Goal: Information Seeking & Learning: Learn about a topic

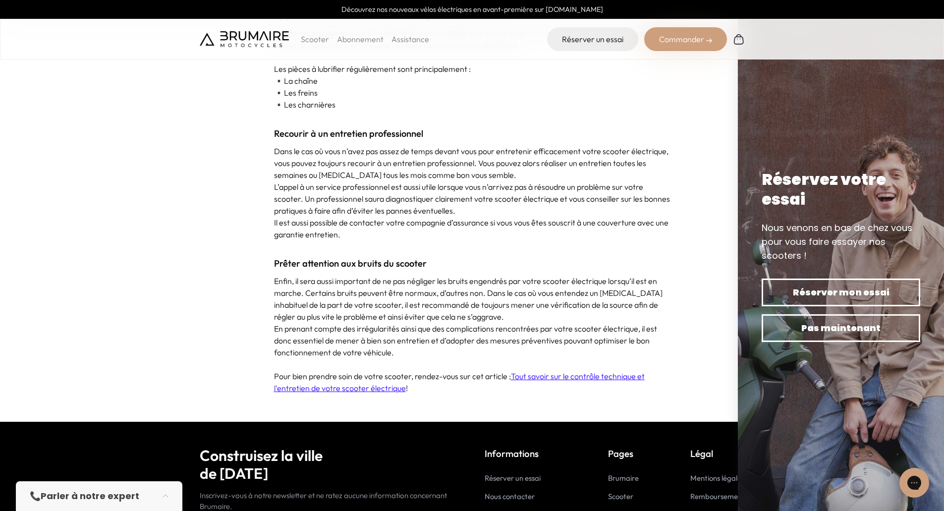
scroll to position [3565, 0]
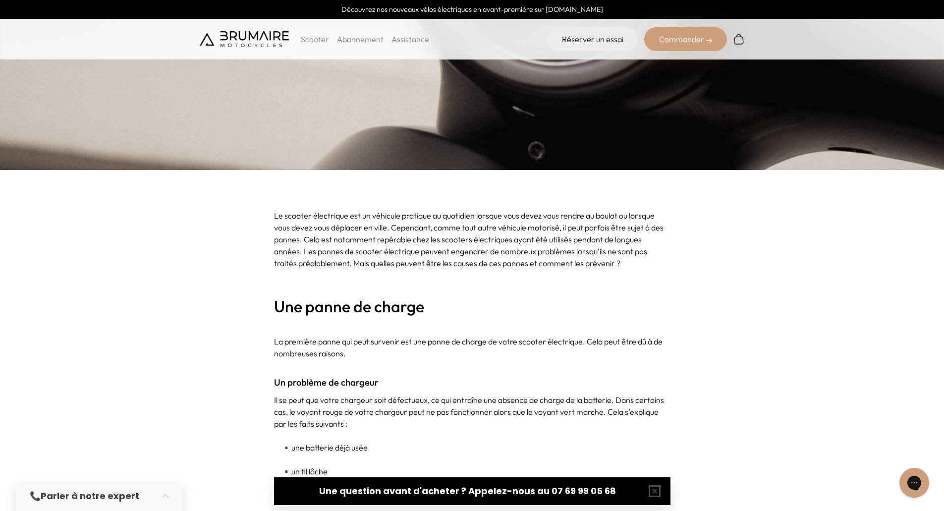
scroll to position [280, 0]
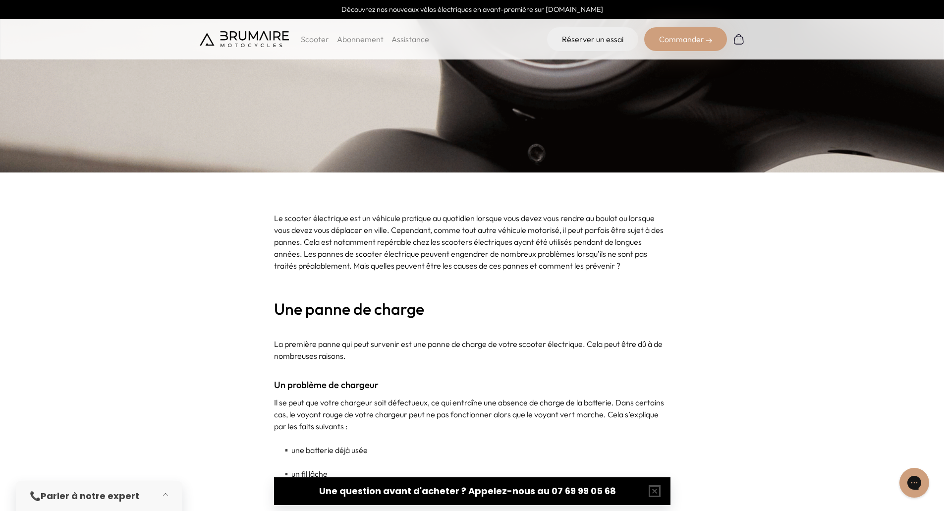
click at [165, 497] on button "button" at bounding box center [169, 496] width 28 height 22
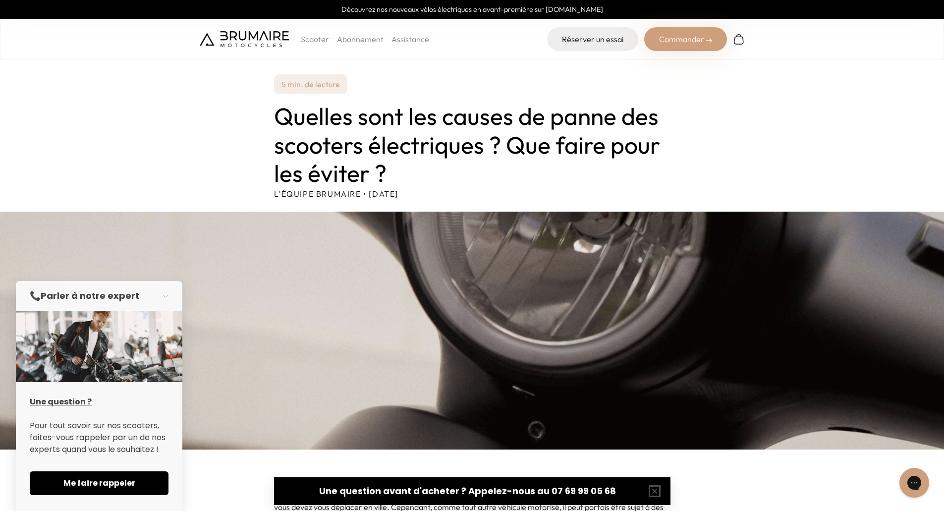
scroll to position [0, 0]
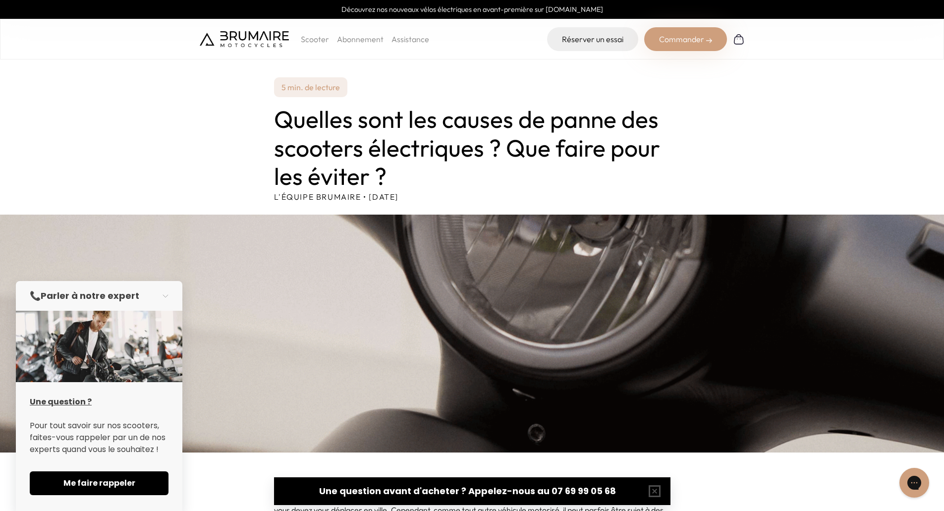
click at [310, 40] on p "Scooter" at bounding box center [315, 39] width 28 height 12
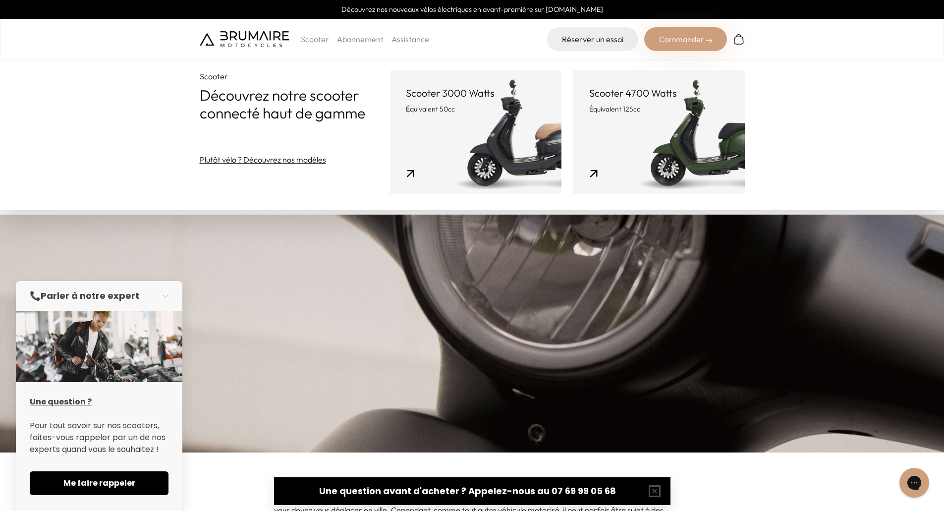
click at [692, 128] on link "Scooter 4700 Watts Équivalent 125cc" at bounding box center [660, 132] width 172 height 124
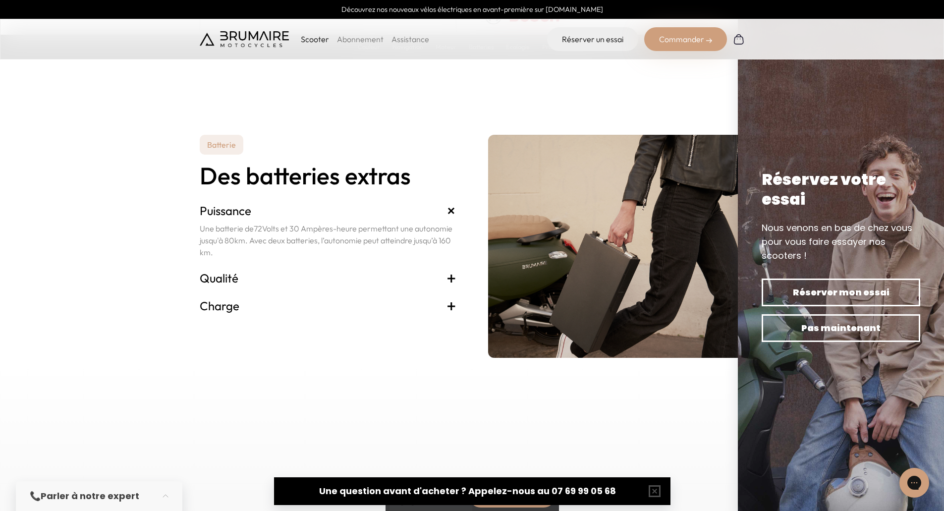
scroll to position [2100, 0]
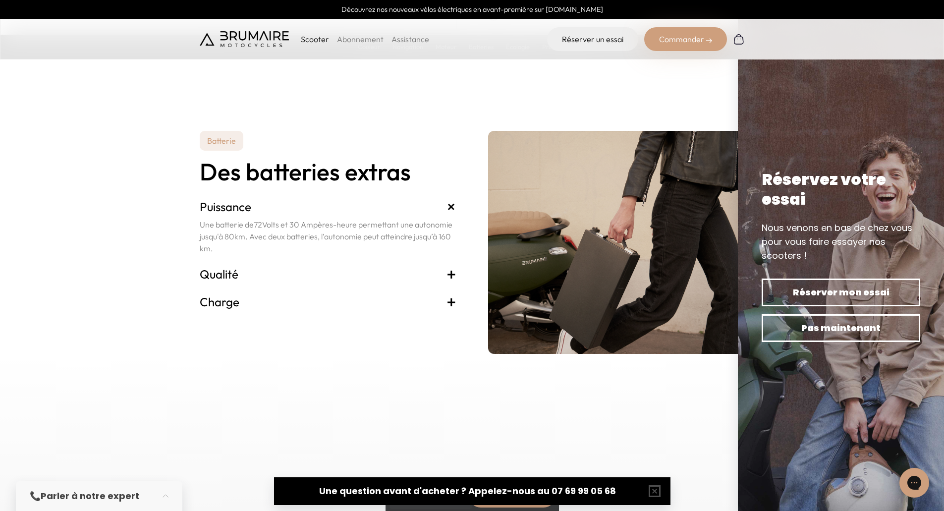
click at [453, 274] on span "+" at bounding box center [452, 274] width 10 height 16
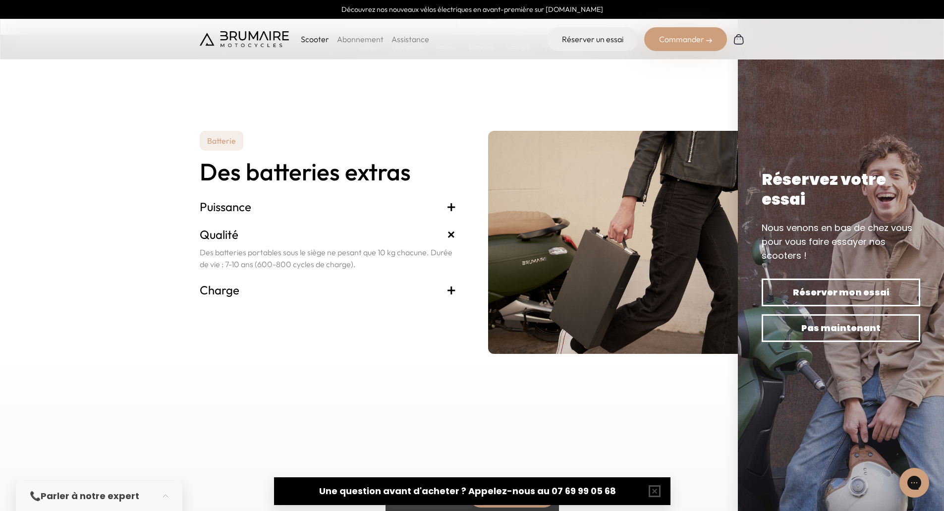
click at [452, 288] on span "+" at bounding box center [452, 290] width 10 height 16
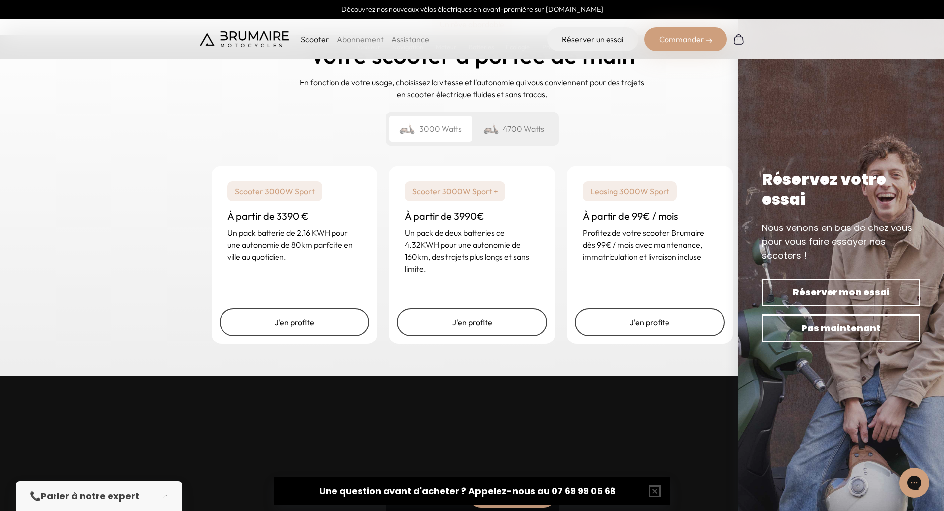
scroll to position [2468, 0]
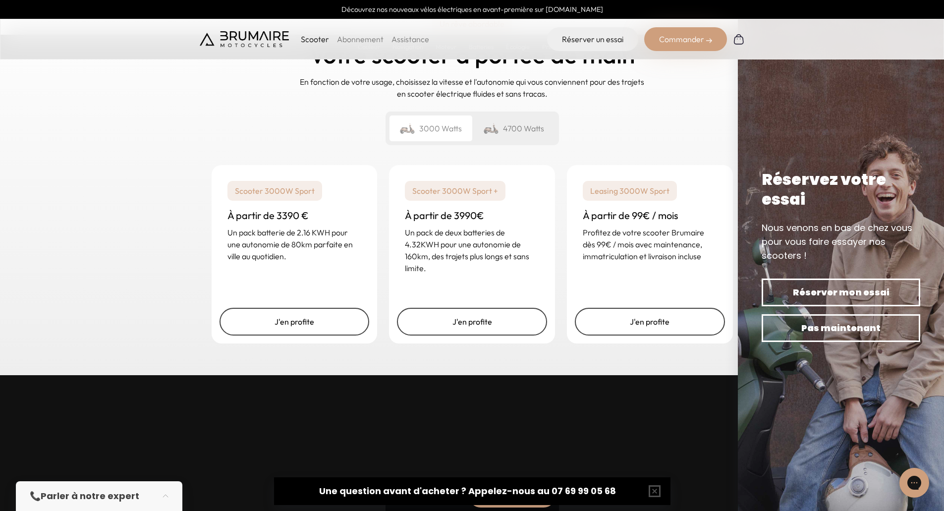
click at [503, 124] on div "4700 Watts" at bounding box center [513, 129] width 83 height 26
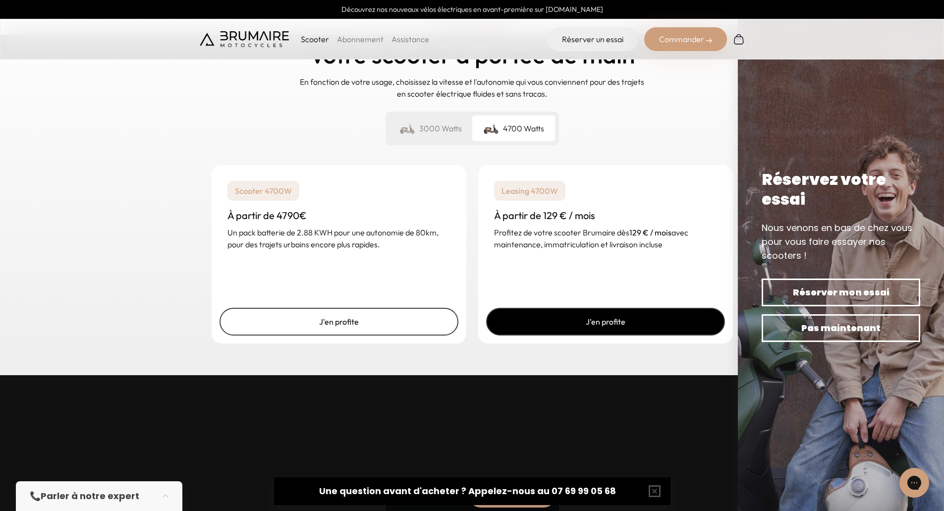
click at [598, 319] on link "J'en profite" at bounding box center [605, 322] width 239 height 28
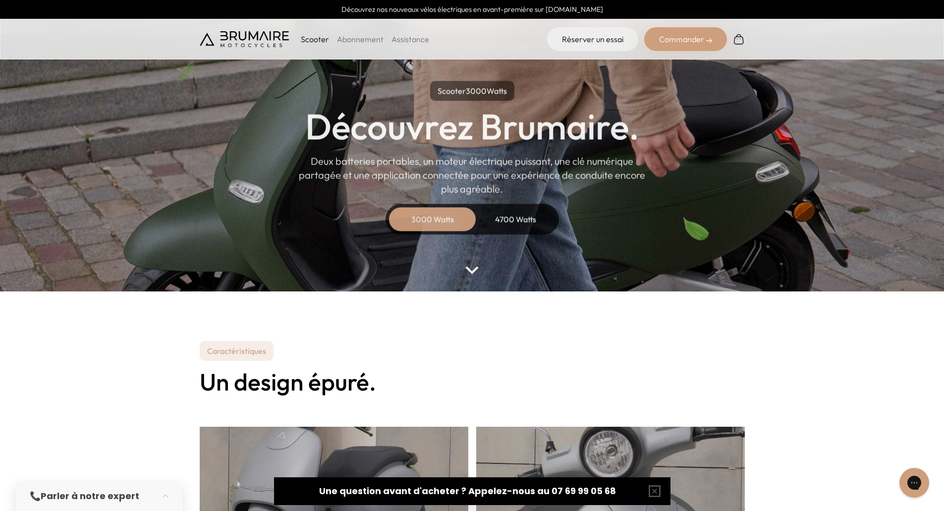
scroll to position [37, 0]
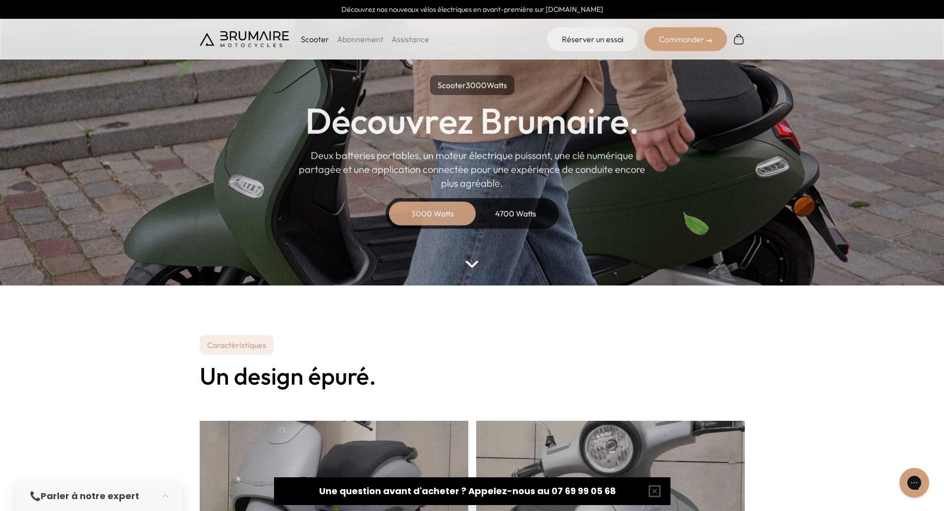
click at [516, 217] on div "4700 Watts" at bounding box center [515, 214] width 79 height 24
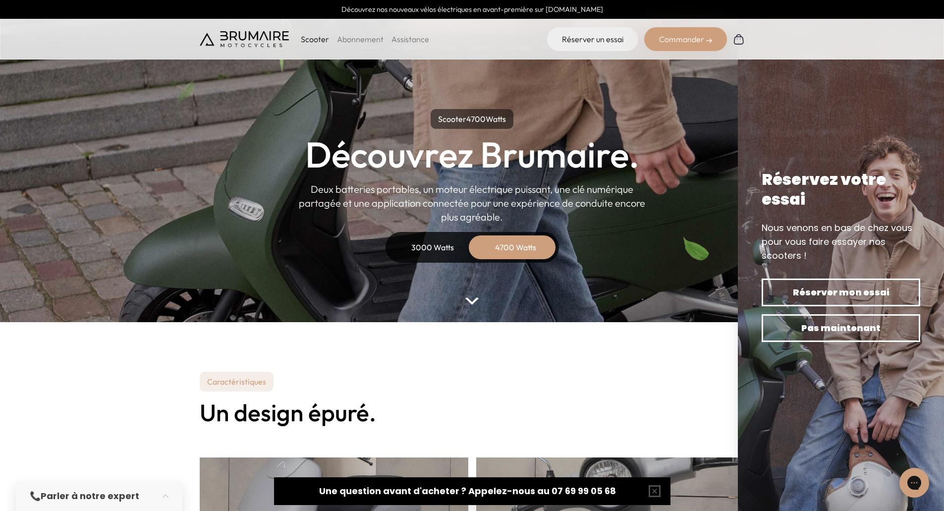
click at [513, 249] on div "4700 Watts" at bounding box center [515, 247] width 79 height 24
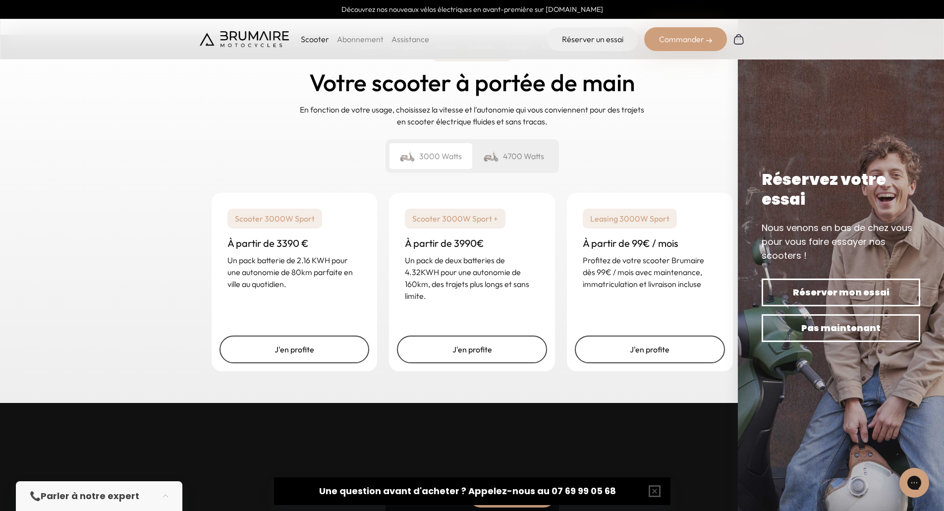
scroll to position [2445, 0]
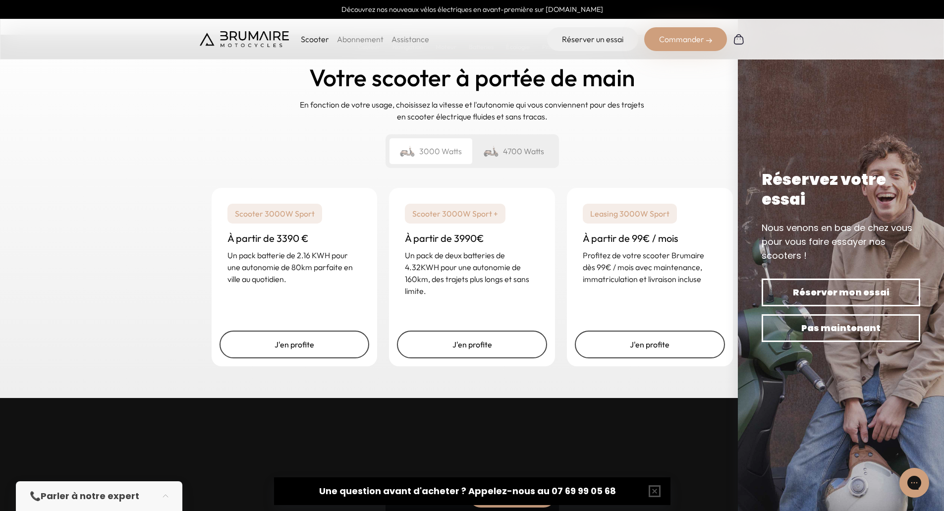
click at [511, 153] on div "4700 Watts" at bounding box center [513, 151] width 83 height 26
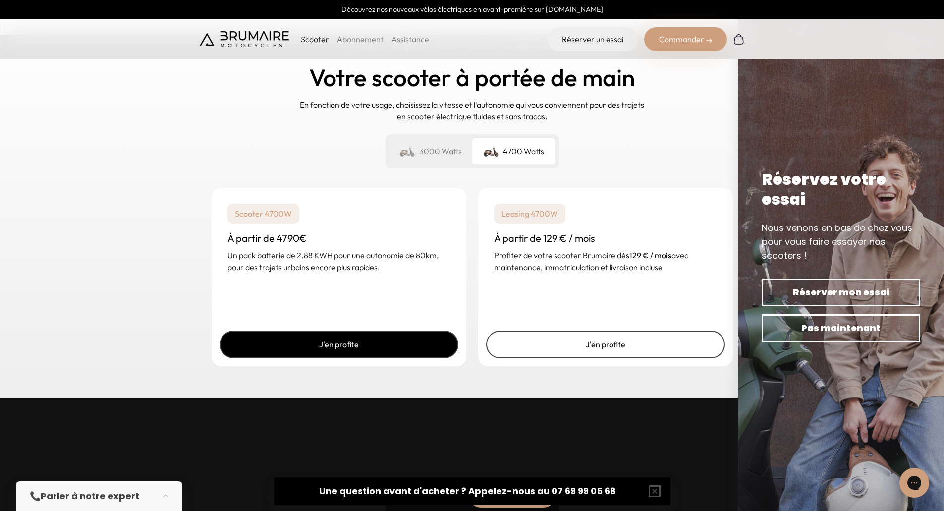
click at [367, 352] on link "J'en profite" at bounding box center [339, 345] width 239 height 28
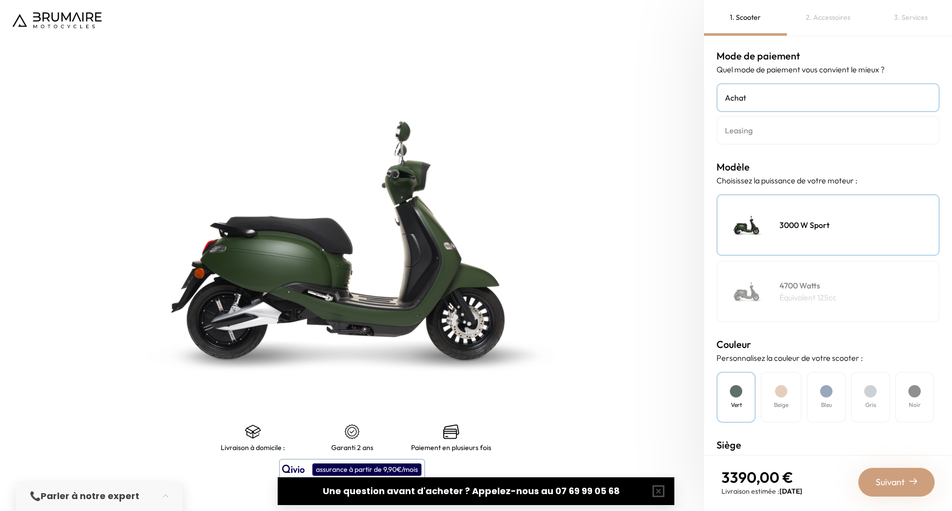
click at [773, 133] on h4 "Leasing" at bounding box center [828, 130] width 206 height 12
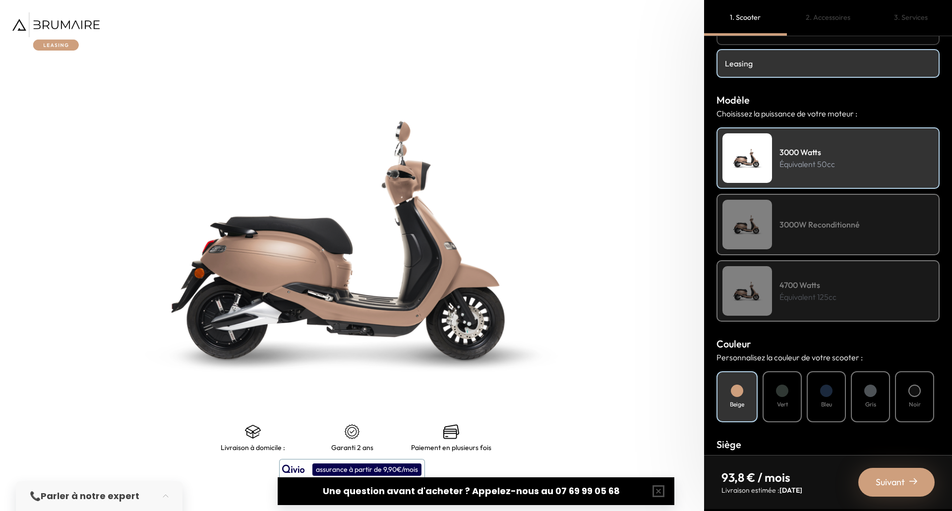
scroll to position [68, 0]
click at [795, 295] on p "Équivalent 125cc" at bounding box center [807, 296] width 57 height 12
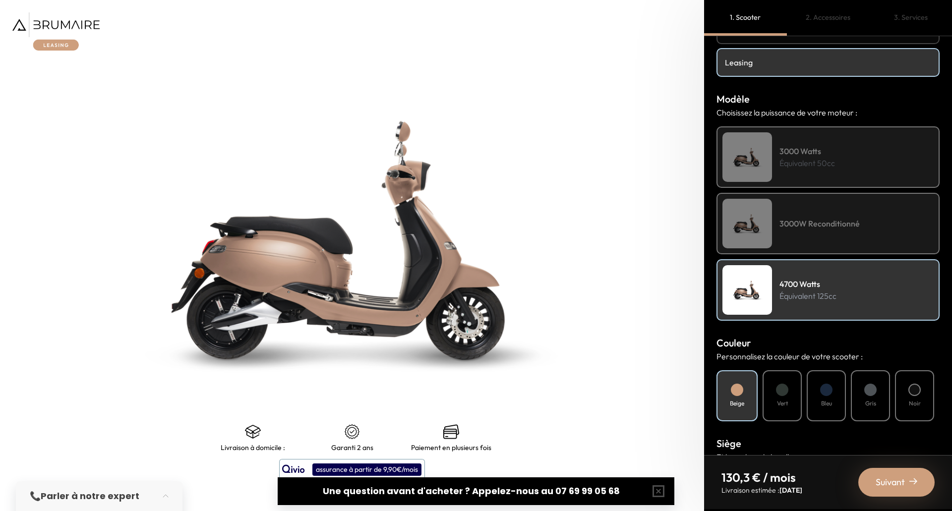
click at [821, 397] on div "Bleu" at bounding box center [826, 395] width 39 height 51
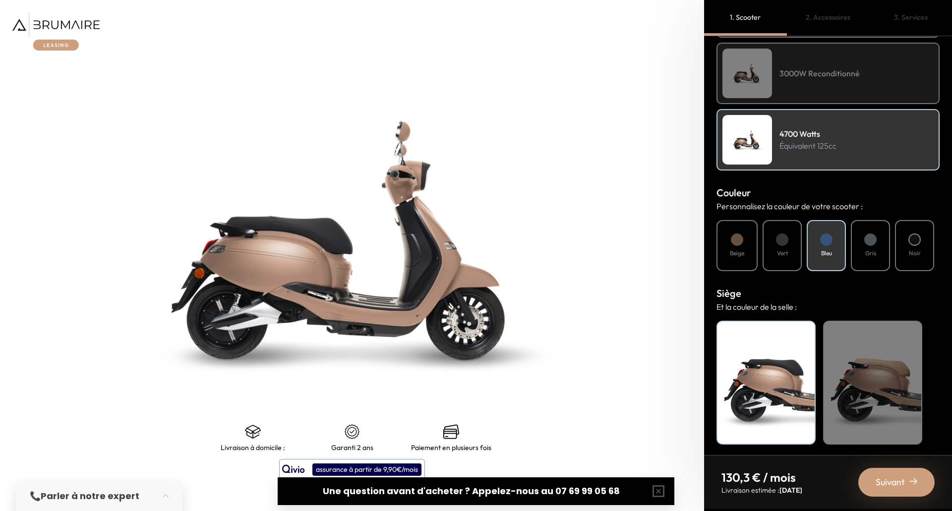
scroll to position [220, 0]
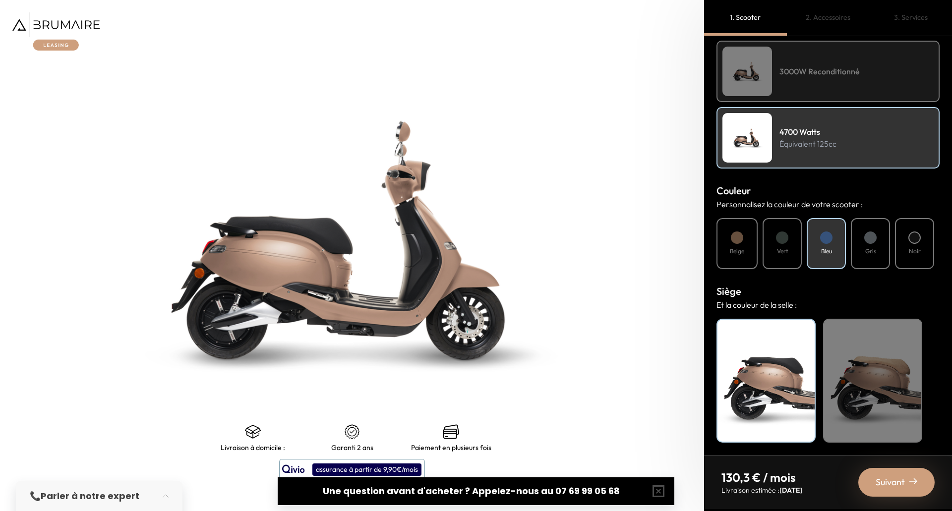
click at [772, 380] on div "Noir" at bounding box center [765, 381] width 99 height 124
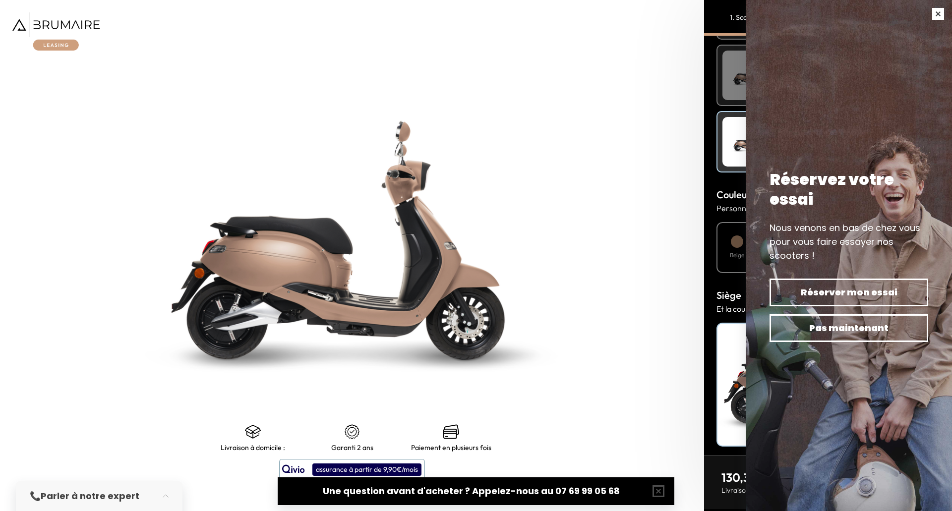
click at [932, 10] on button "button" at bounding box center [938, 14] width 28 height 28
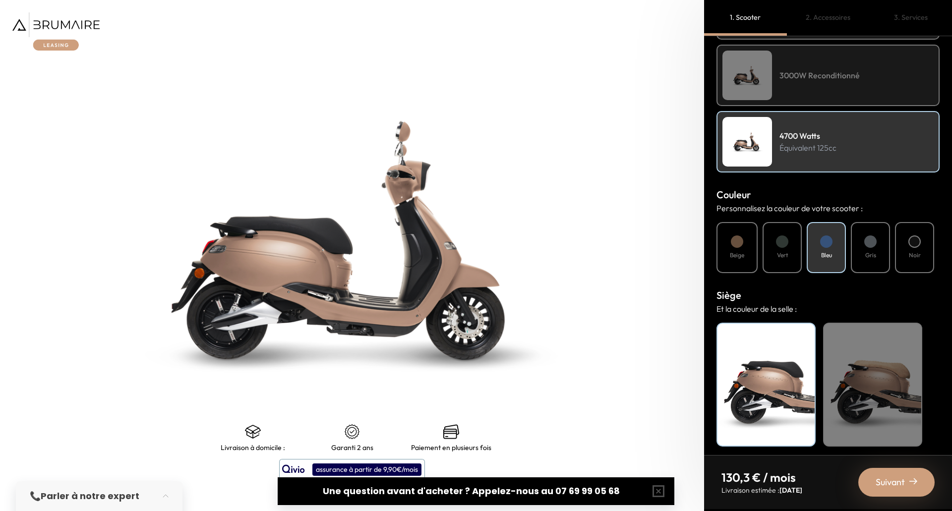
scroll to position [220, 0]
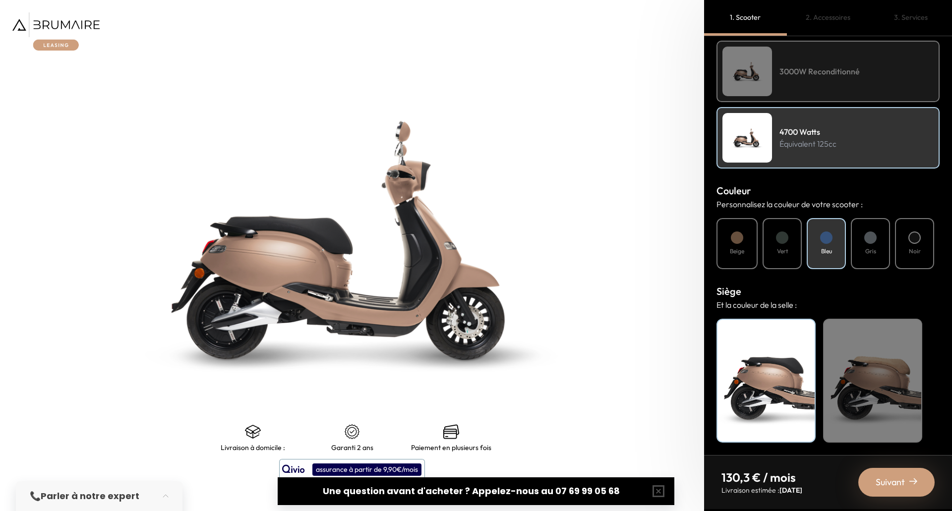
click at [888, 486] on span "Suivant" at bounding box center [889, 482] width 29 height 14
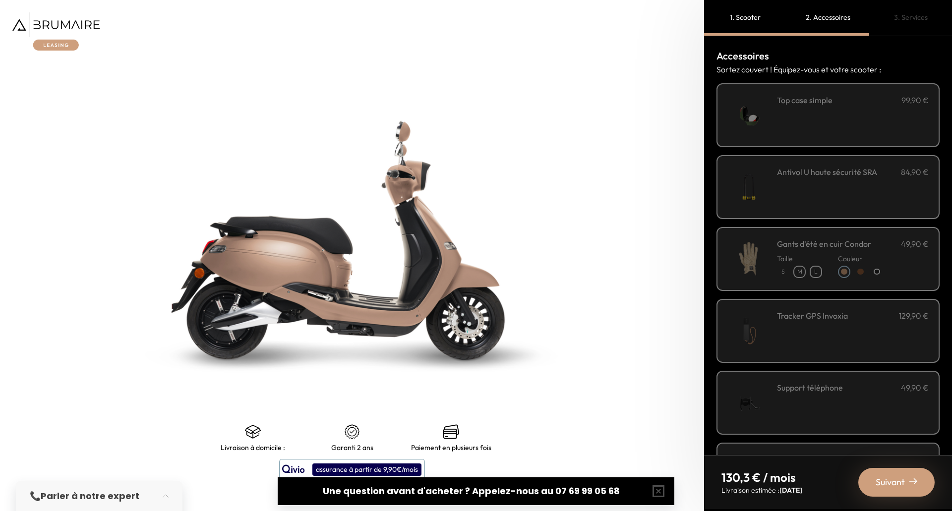
click at [756, 116] on img at bounding box center [748, 115] width 42 height 42
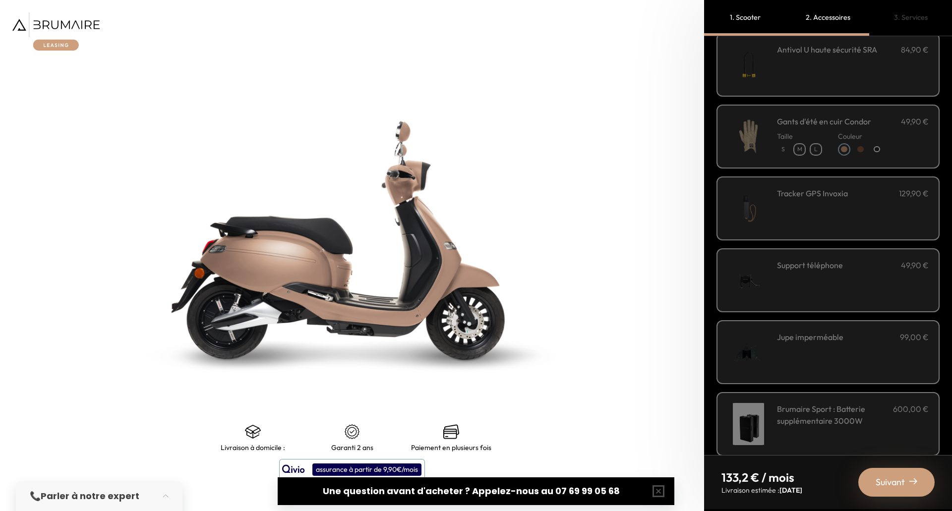
scroll to position [0, 0]
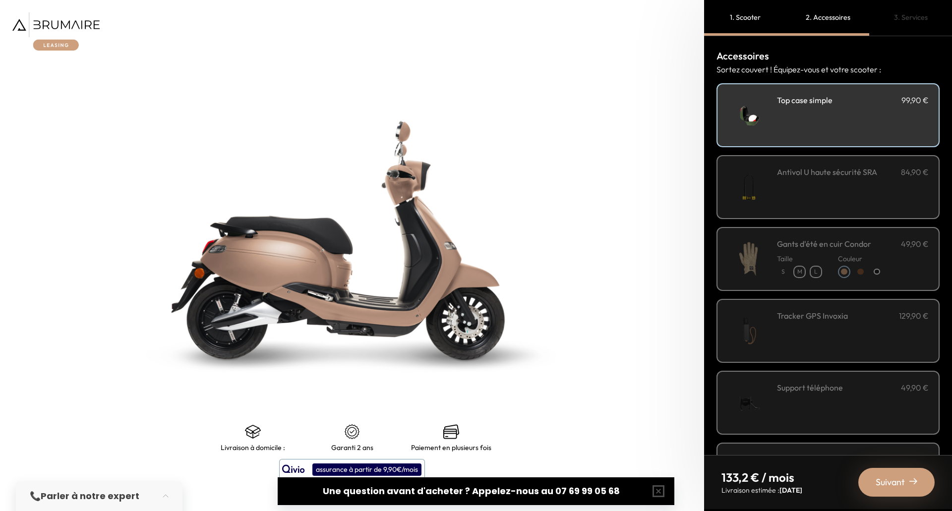
click at [832, 185] on div "Antivol U haute sécurité SRA 84,90 €" at bounding box center [853, 187] width 152 height 42
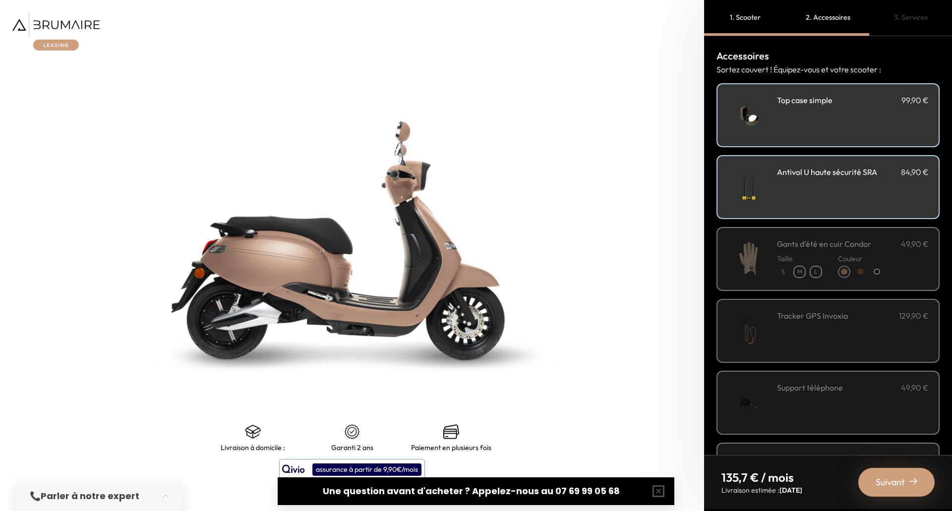
click at [813, 174] on h3 "Antivol U haute sécurité SRA" at bounding box center [827, 172] width 100 height 12
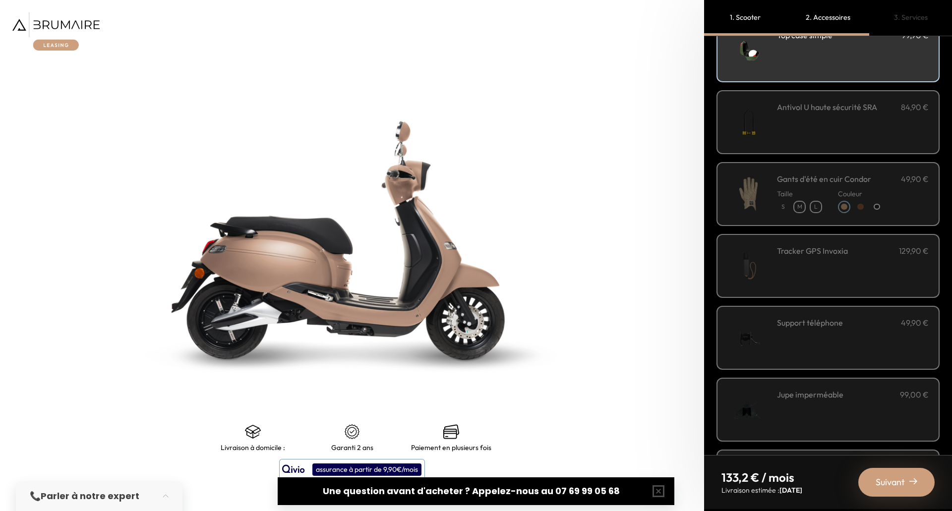
scroll to position [68, 0]
click at [805, 260] on div "Tracker GPS Invoxia 129,90 €" at bounding box center [853, 263] width 152 height 42
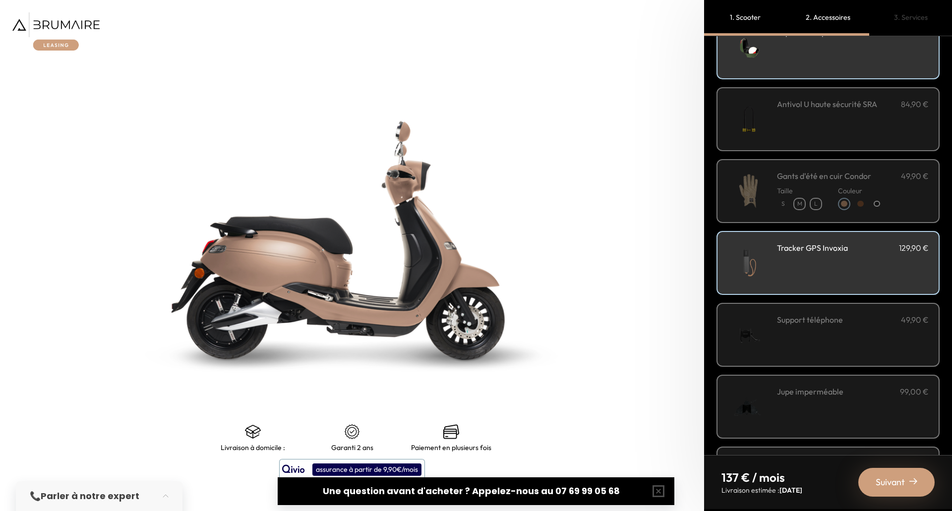
click at [803, 335] on div "Support téléphone 49,90 €" at bounding box center [853, 335] width 152 height 42
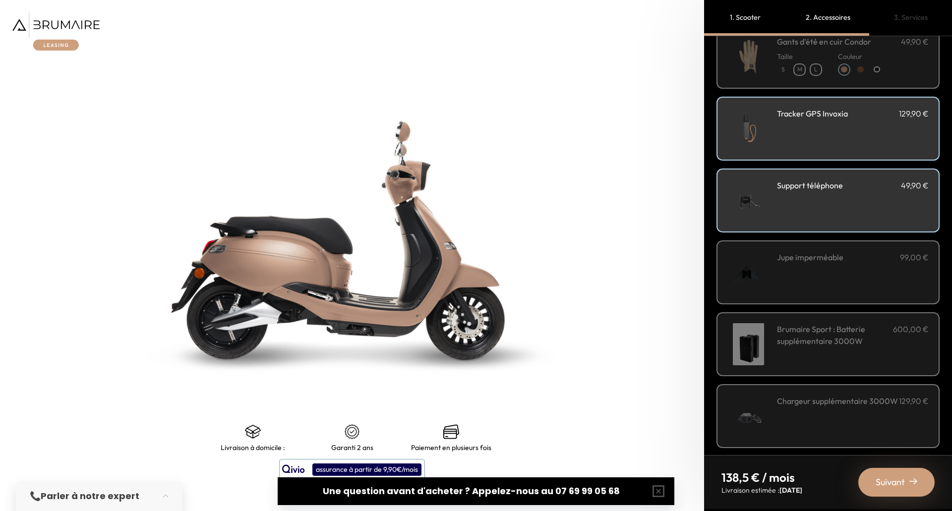
scroll to position [192, 0]
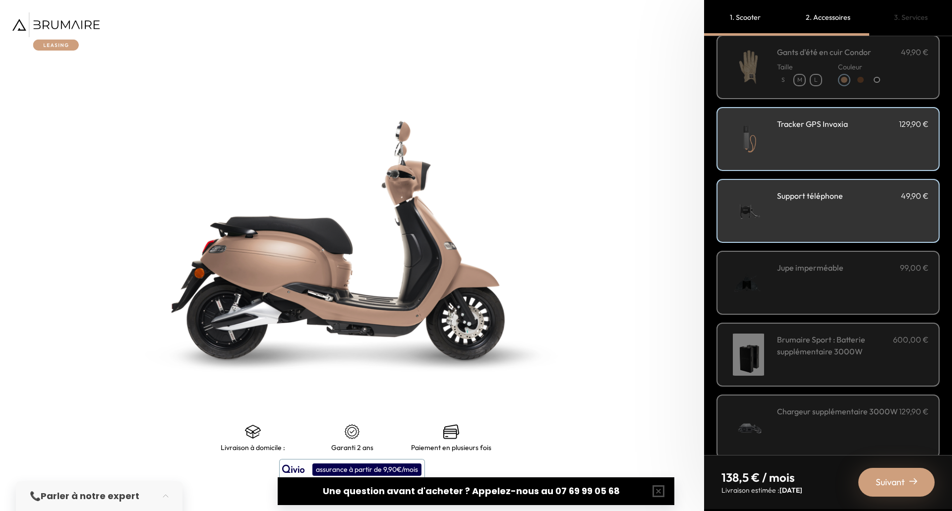
click at [783, 284] on div "Jupe imperméable 99,00 €" at bounding box center [853, 283] width 152 height 42
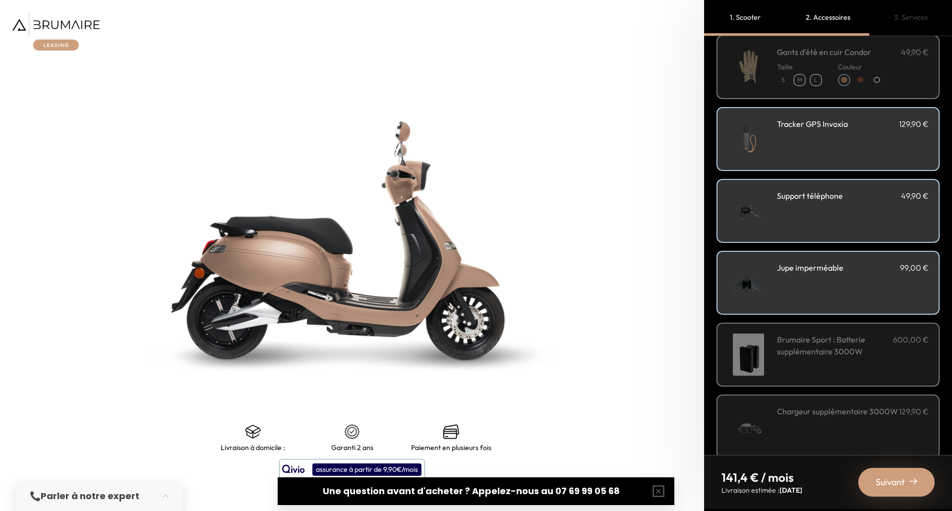
click at [801, 355] on h3 "Brumaire Sport : Batterie supplémentaire 3000W" at bounding box center [835, 346] width 116 height 24
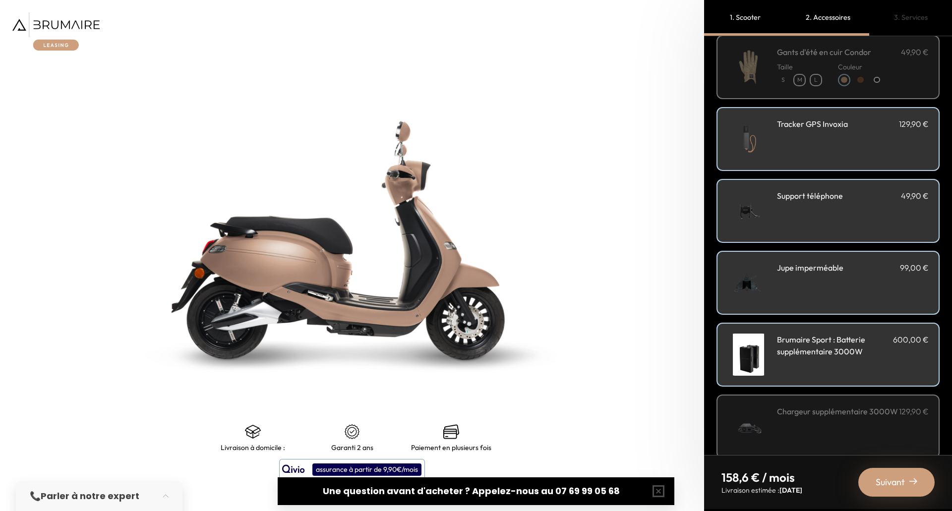
scroll to position [208, 0]
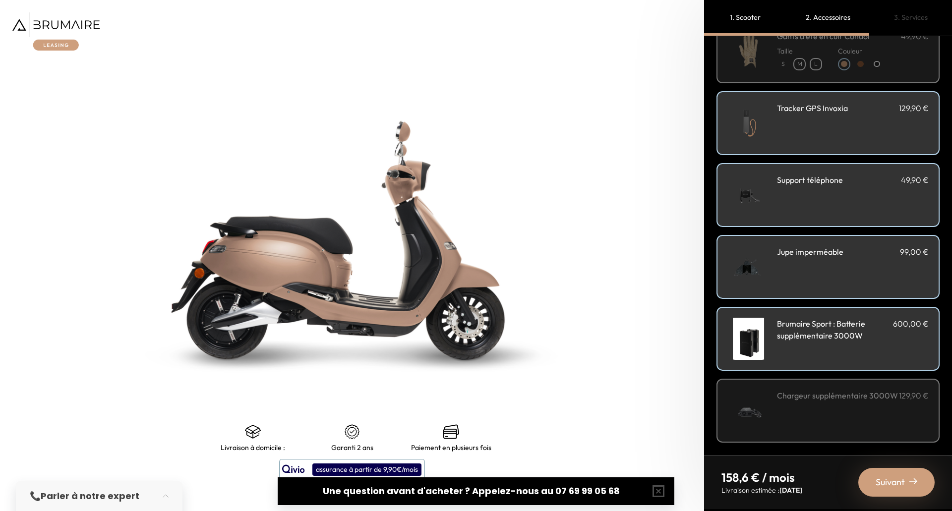
click at [898, 484] on span "Suivant" at bounding box center [889, 482] width 29 height 14
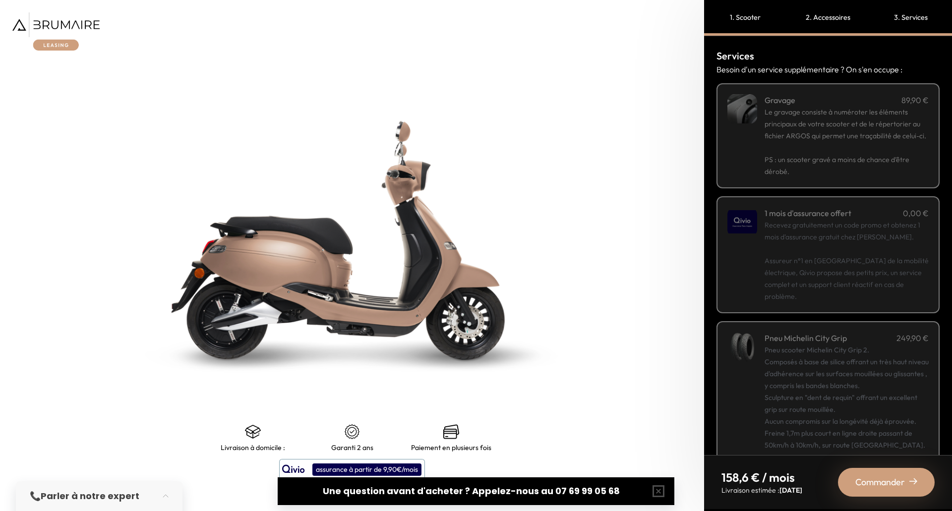
scroll to position [43, 0]
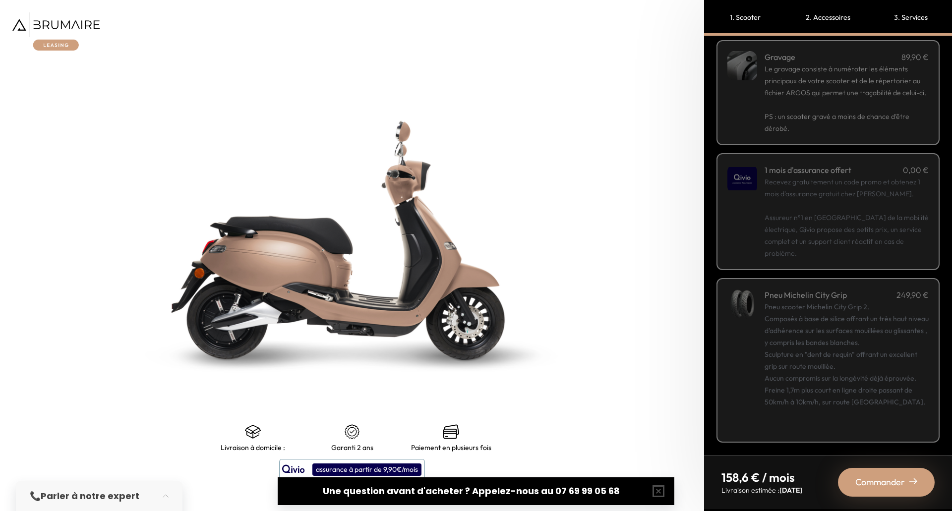
click at [828, 382] on div "Pneu scooter Michelin City Grip 2. Composés à base de silice offrant un très ha…" at bounding box center [846, 366] width 164 height 131
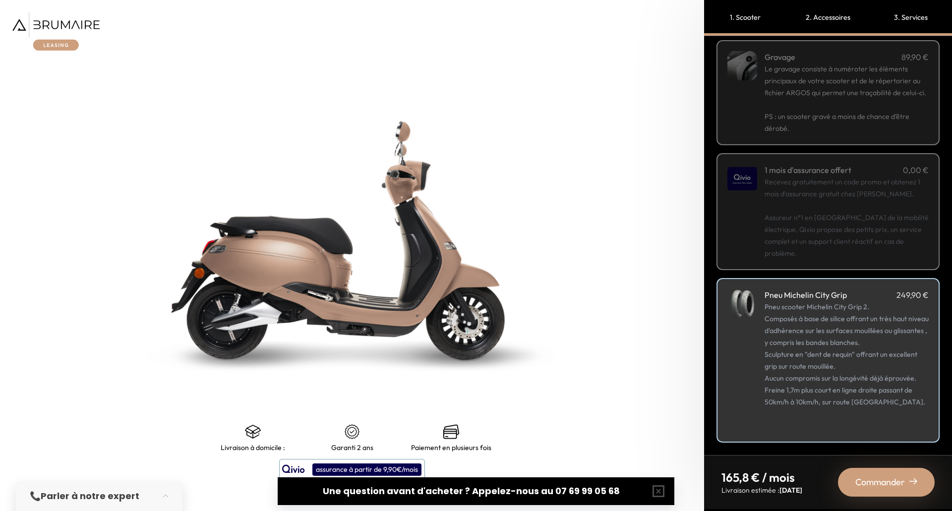
click at [892, 478] on span "Commander" at bounding box center [880, 482] width 50 height 14
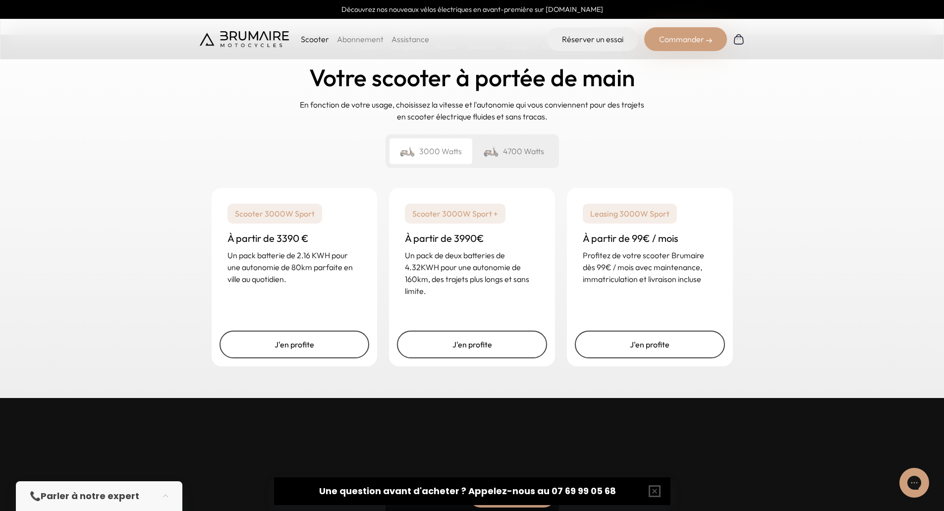
click at [259, 37] on img at bounding box center [244, 39] width 89 height 16
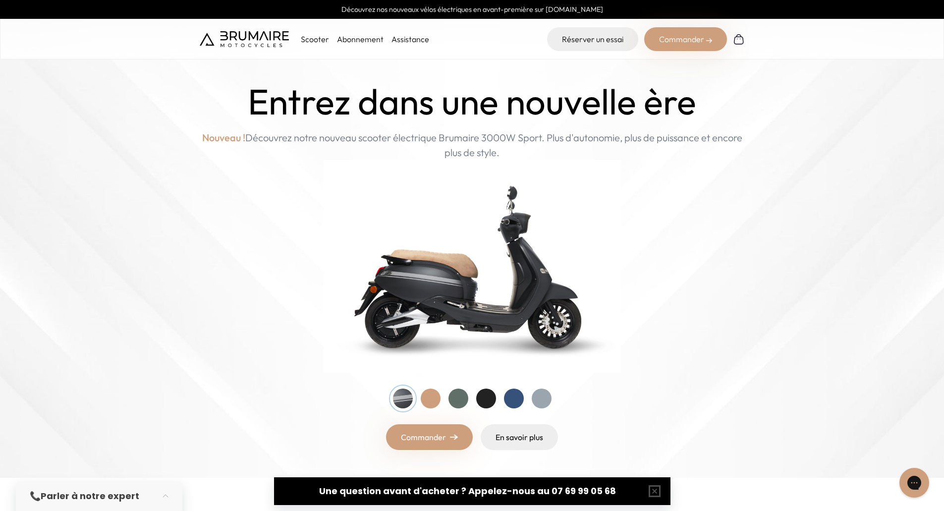
click at [409, 40] on link "Assistance" at bounding box center [411, 39] width 38 height 10
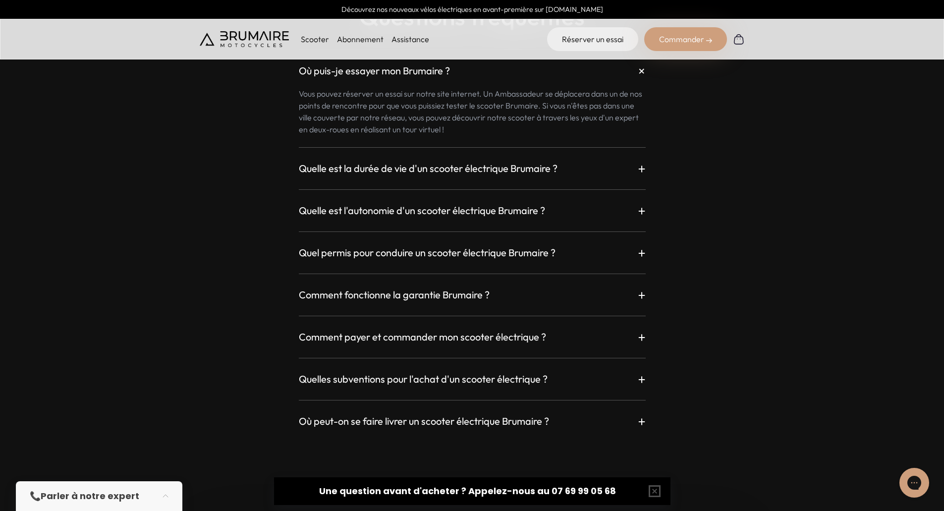
scroll to position [2668, 0]
click at [642, 164] on p "+" at bounding box center [642, 168] width 8 height 18
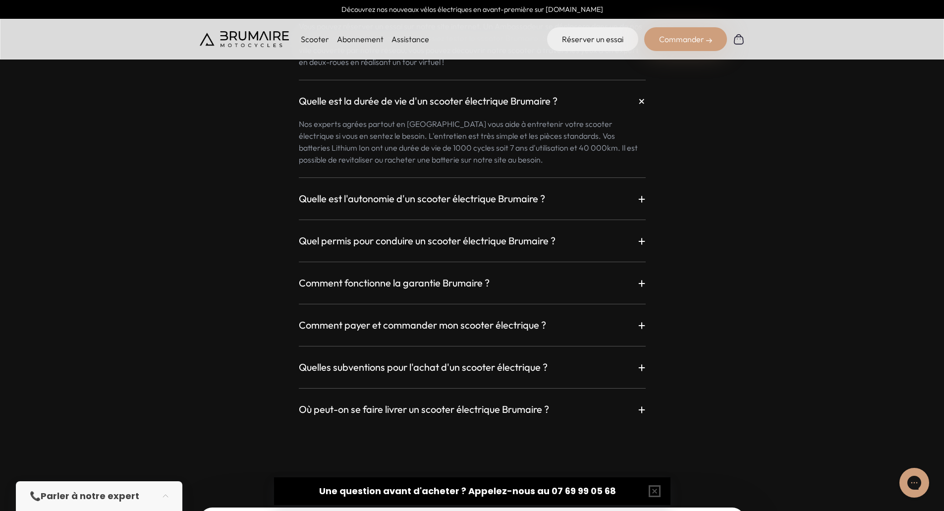
scroll to position [2736, 0]
click at [634, 198] on div "Quelle est l'autonomie d'un scooter électrique Brumaire ? +" at bounding box center [472, 197] width 347 height 18
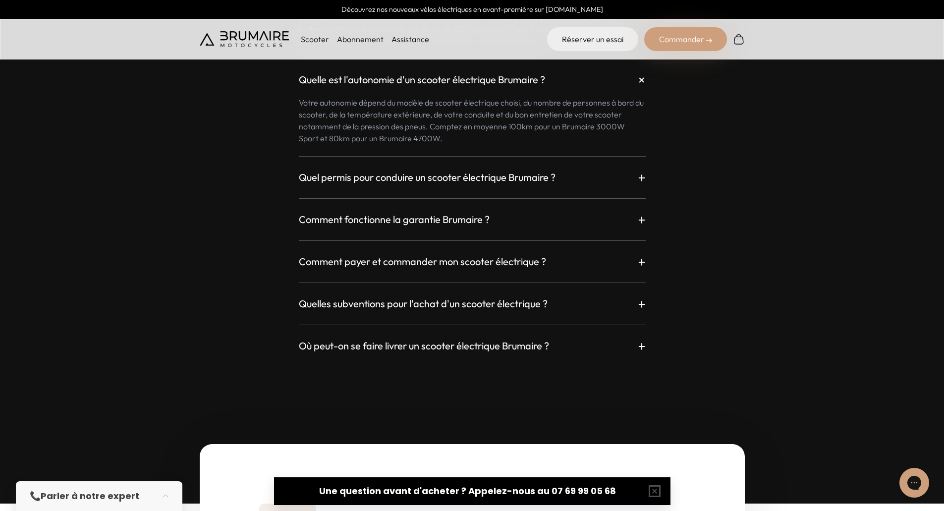
scroll to position [2861, 0]
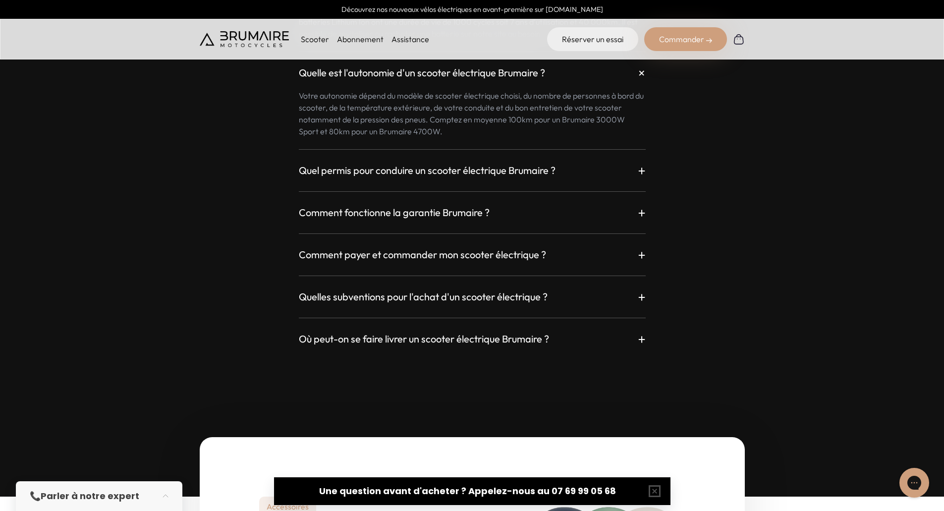
click at [636, 211] on div "Comment fonctionne la garantie Brumaire ? +" at bounding box center [472, 213] width 347 height 18
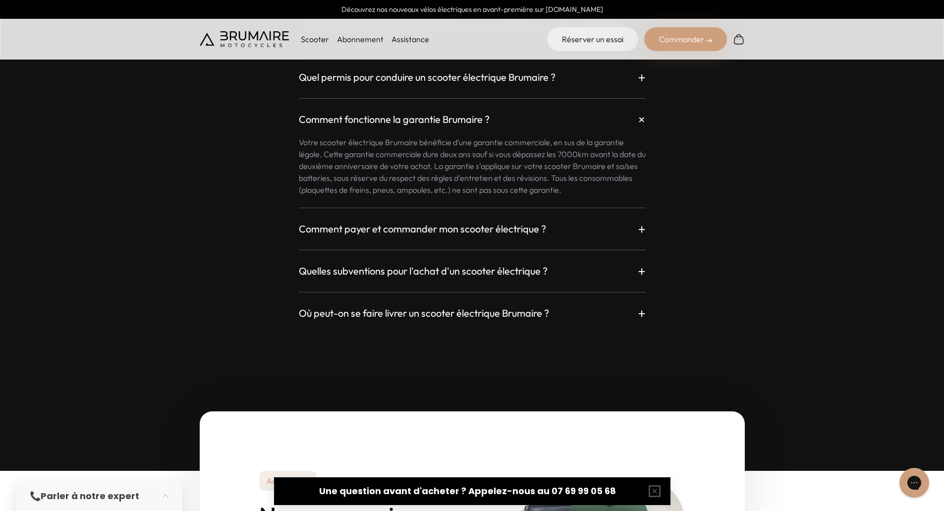
scroll to position [2955, 0]
click at [638, 225] on p "+" at bounding box center [642, 229] width 8 height 18
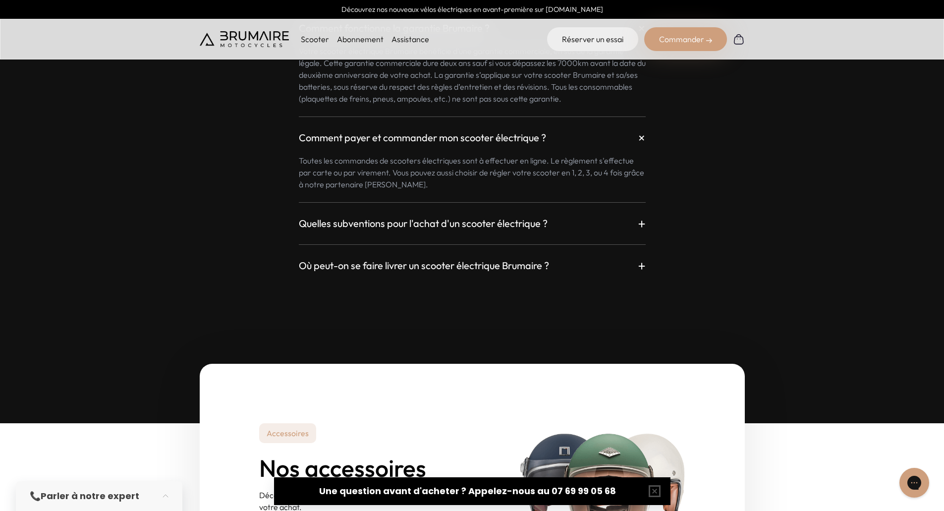
scroll to position [3046, 0]
click at [639, 220] on p "+" at bounding box center [642, 223] width 8 height 18
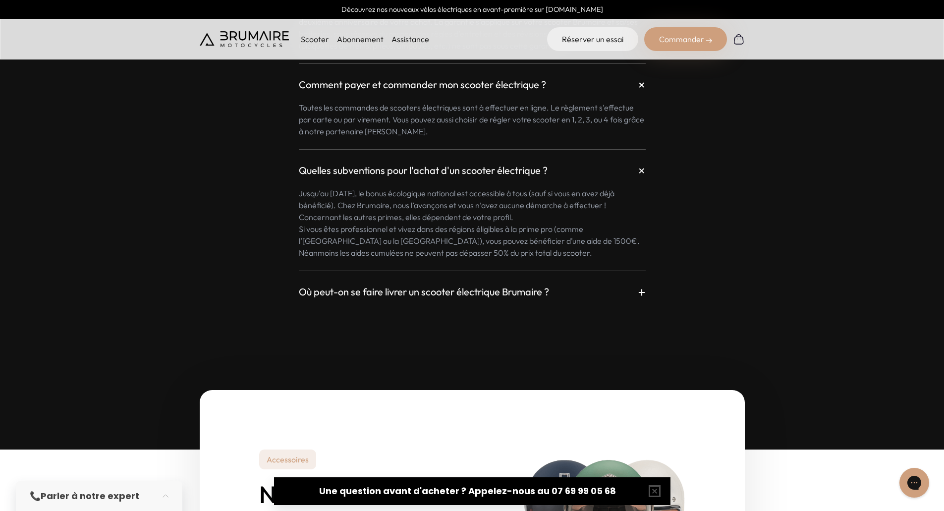
scroll to position [3099, 0]
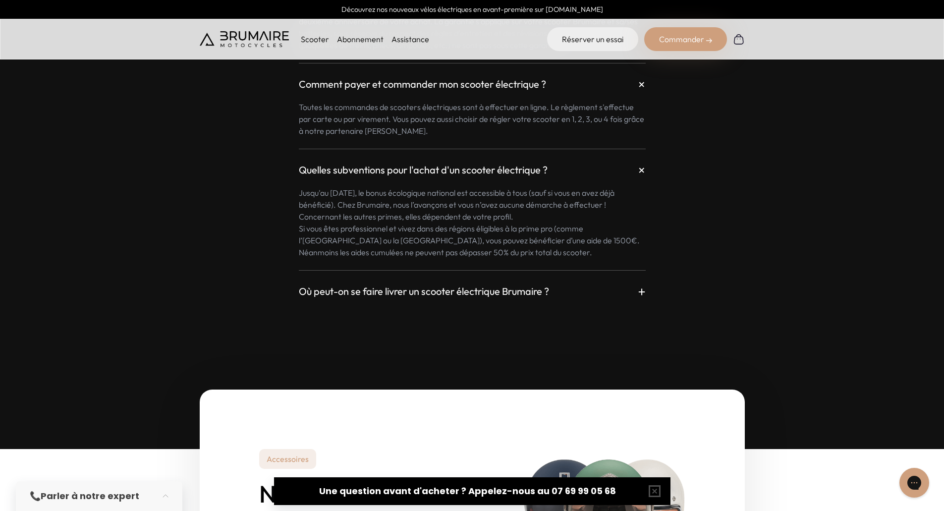
click at [643, 290] on p "+" at bounding box center [642, 292] width 8 height 18
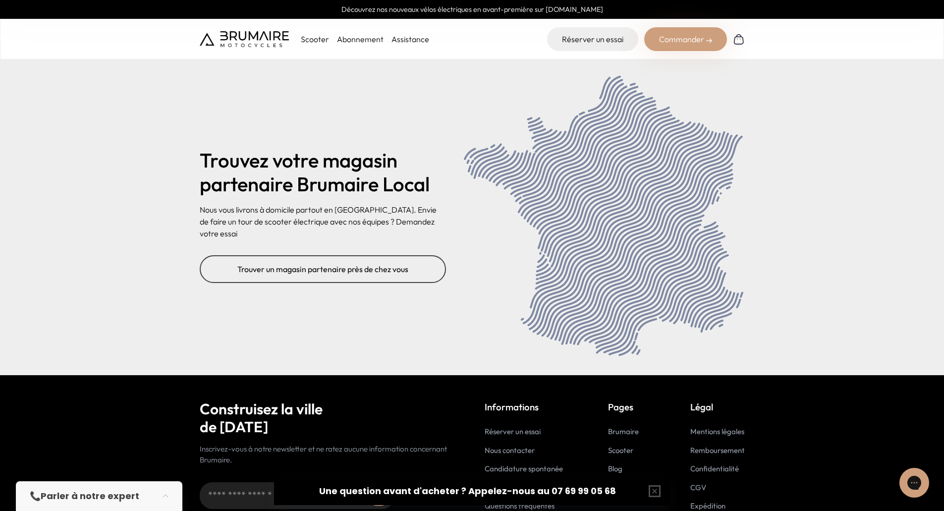
scroll to position [4308, 0]
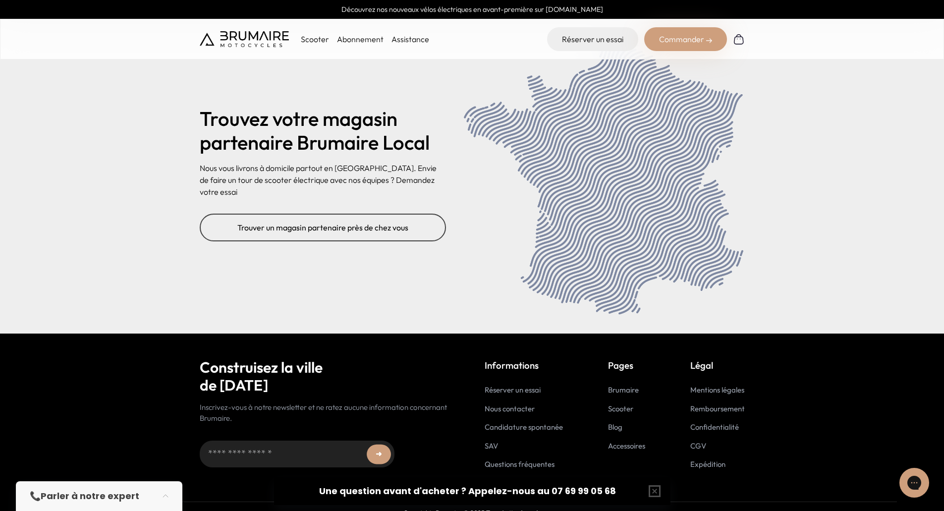
click at [698, 441] on link "CGV" at bounding box center [699, 445] width 16 height 9
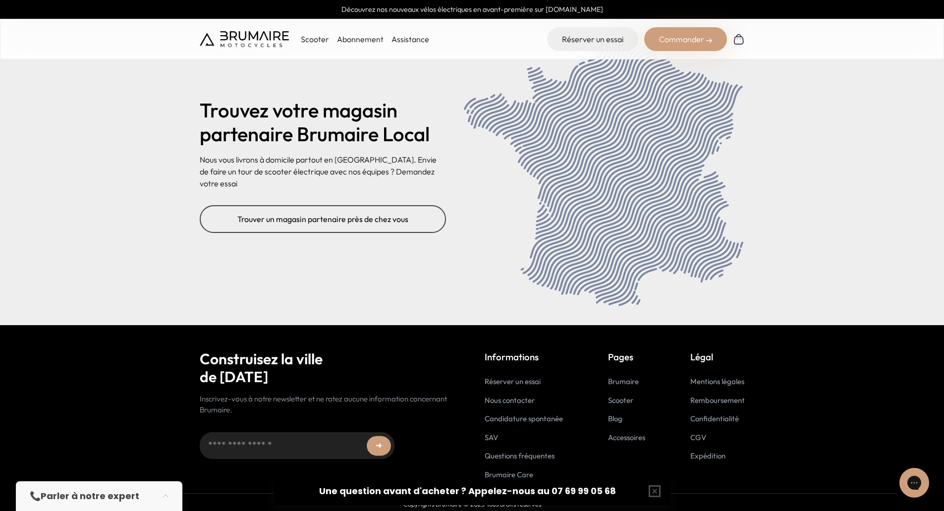
scroll to position [3975, 0]
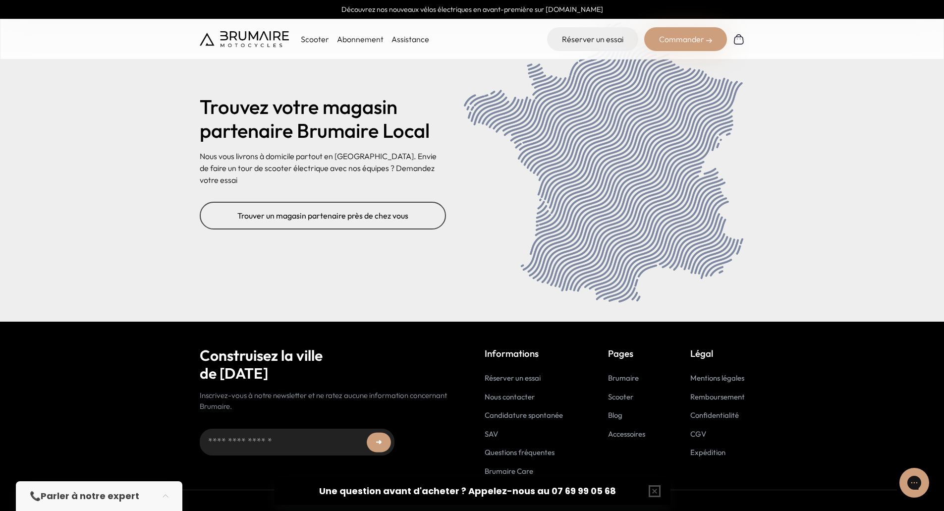
click at [511, 451] on link "Questions fréquentes" at bounding box center [520, 452] width 70 height 9
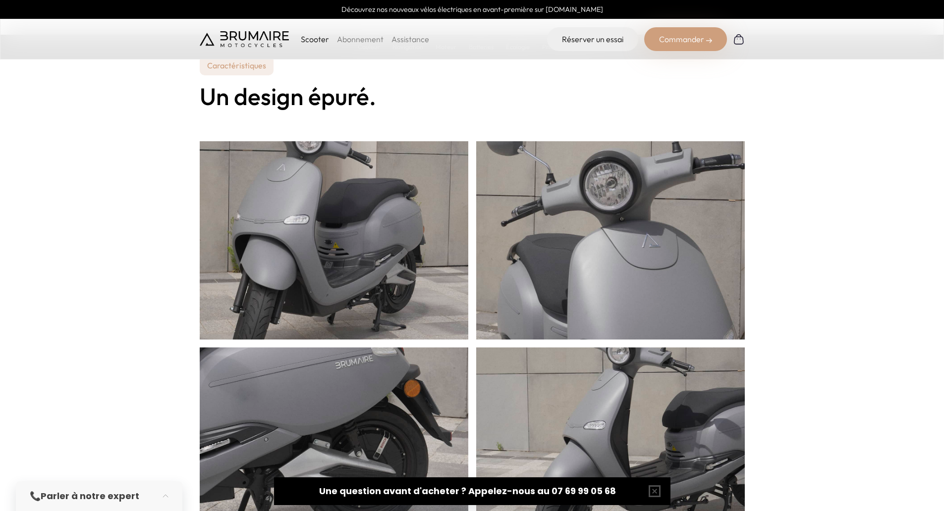
scroll to position [100, 0]
